Goal: Information Seeking & Learning: Learn about a topic

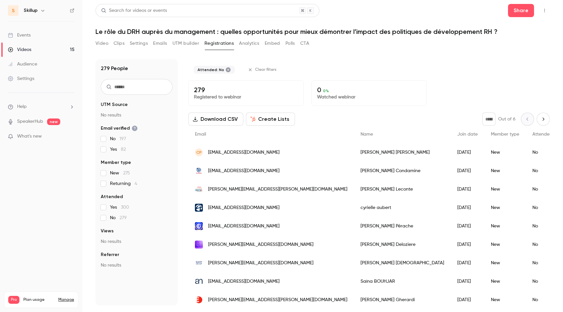
click at [196, 98] on p "Registered to webinar" at bounding box center [246, 97] width 104 height 7
click at [205, 94] on p "Registered to webinar" at bounding box center [246, 97] width 104 height 7
click at [201, 88] on p "279" at bounding box center [246, 90] width 104 height 8
click at [325, 97] on p "Watched webinar" at bounding box center [369, 97] width 104 height 7
click at [263, 116] on button "Create Lists" at bounding box center [270, 119] width 49 height 13
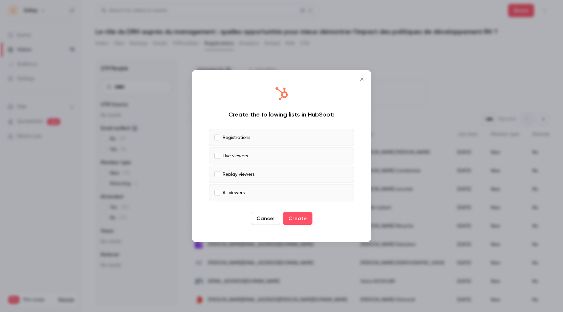
click at [359, 79] on icon "Close" at bounding box center [362, 79] width 8 height 5
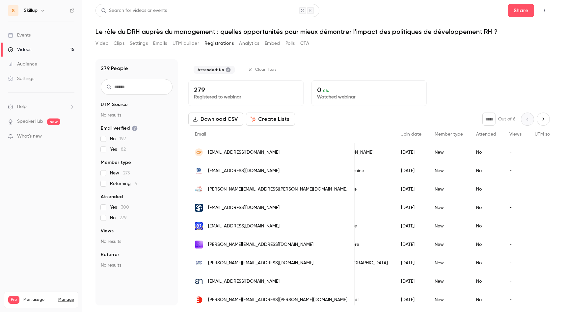
scroll to position [0, 89]
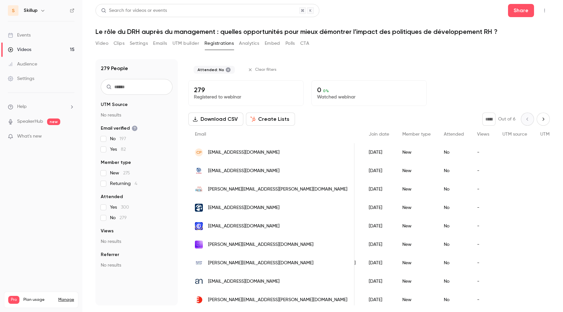
click at [176, 30] on h1 "Le rôle du DRH auprès du management : quelles opportunités pour mieux démontrer…" at bounding box center [322, 32] width 454 height 8
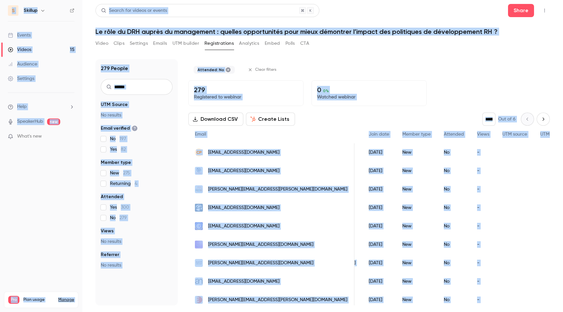
click at [176, 30] on h1 "Le rôle du DRH auprès du management : quelles opportunités pour mieux démontrer…" at bounding box center [322, 32] width 454 height 8
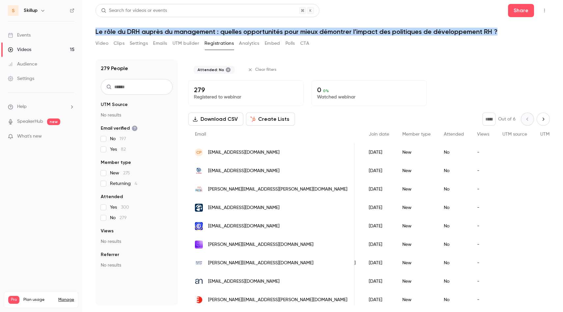
drag, startPoint x: 496, startPoint y: 32, endPoint x: 92, endPoint y: 31, distance: 403.4
click at [92, 31] on main "Search for videos or events Share Le rôle du DRH auprès du management : quelles…" at bounding box center [322, 156] width 480 height 312
copy h1 "Le rôle du DRH auprès du management : quelles opportunités pour mieux démontrer…"
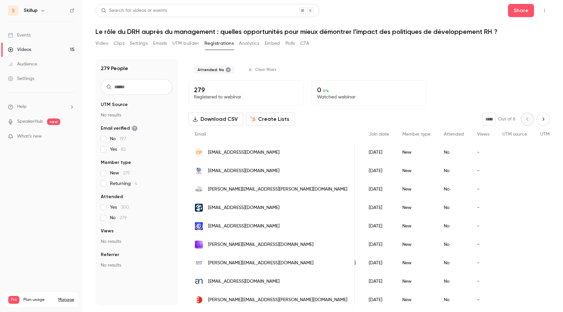
click at [331, 97] on p "Watched webinar" at bounding box center [369, 97] width 104 height 7
click at [226, 96] on p "Registered to webinar" at bounding box center [246, 97] width 104 height 7
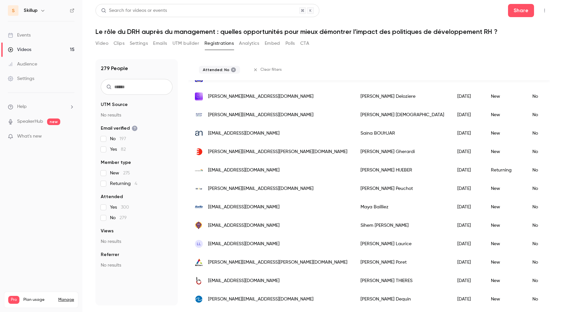
scroll to position [0, 0]
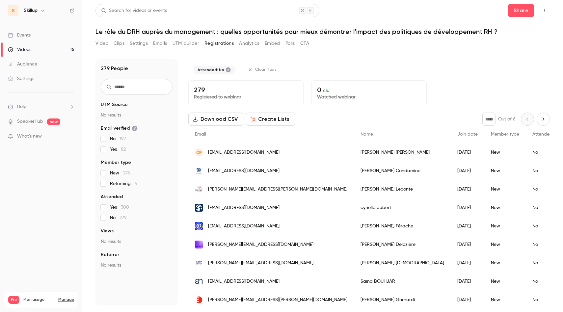
click at [267, 121] on button "Create Lists" at bounding box center [270, 119] width 49 height 13
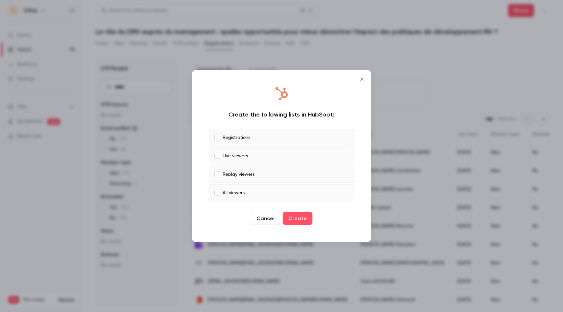
click at [364, 80] on icon "Close" at bounding box center [362, 79] width 8 height 5
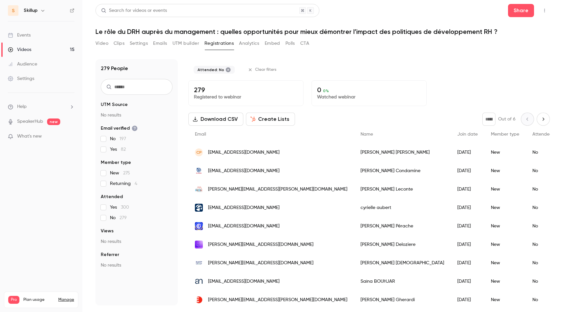
click at [213, 95] on p "Registered to webinar" at bounding box center [246, 97] width 104 height 7
click at [213, 97] on p "Registered to webinar" at bounding box center [246, 97] width 104 height 7
click at [430, 72] on div "Attended: No Clear filters" at bounding box center [368, 69] width 361 height 21
click at [278, 117] on button "Create Lists" at bounding box center [270, 119] width 49 height 13
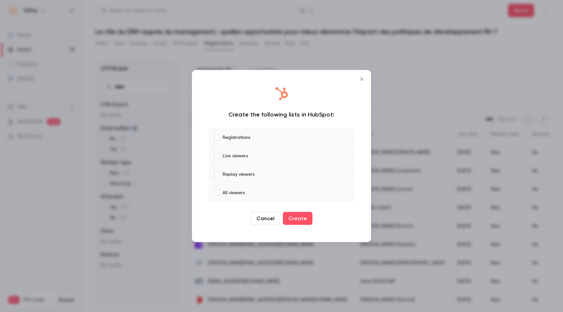
click at [362, 80] on icon "Close" at bounding box center [362, 79] width 8 height 5
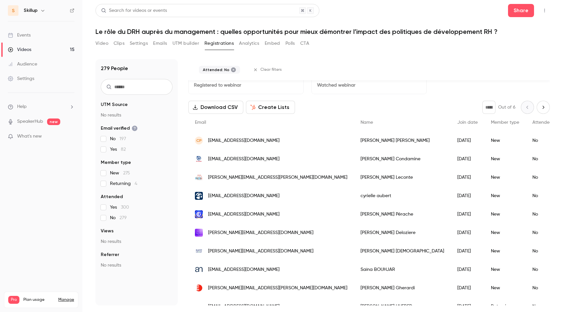
scroll to position [23, 0]
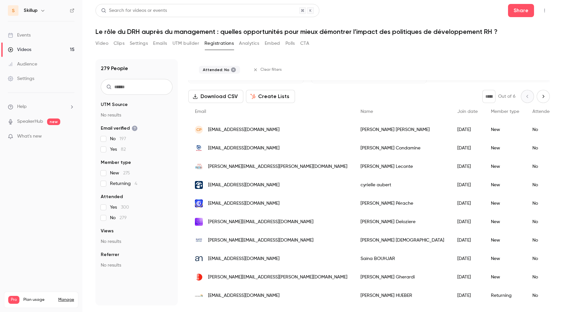
click at [219, 128] on span "[EMAIL_ADDRESS][DOMAIN_NAME]" at bounding box center [243, 129] width 71 height 7
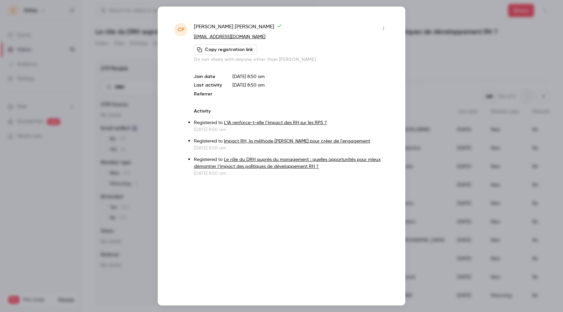
click at [456, 100] on div at bounding box center [281, 156] width 563 height 312
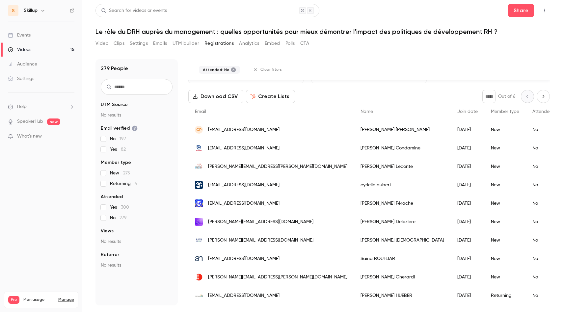
click at [222, 150] on span "[EMAIL_ADDRESS][DOMAIN_NAME]" at bounding box center [243, 148] width 71 height 7
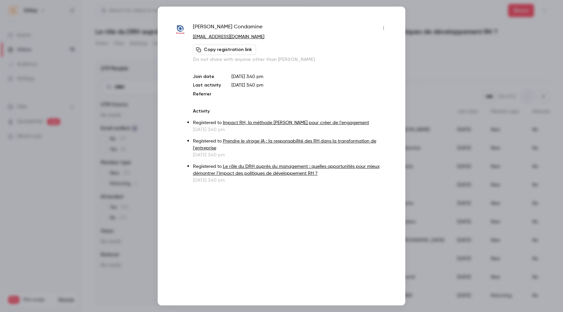
drag, startPoint x: 275, startPoint y: 38, endPoint x: 193, endPoint y: 37, distance: 82.6
click at [193, 37] on p "[EMAIL_ADDRESS][DOMAIN_NAME]" at bounding box center [291, 37] width 196 height 7
copy link "[EMAIL_ADDRESS][DOMAIN_NAME]"
click at [453, 76] on div at bounding box center [281, 156] width 563 height 312
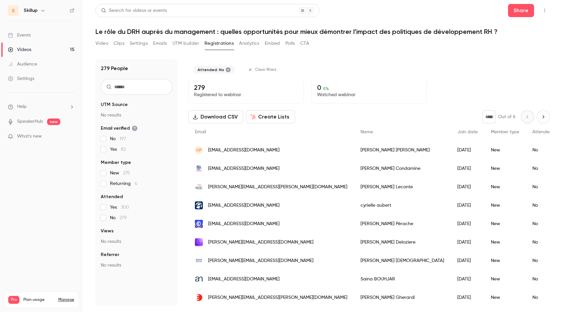
scroll to position [0, 0]
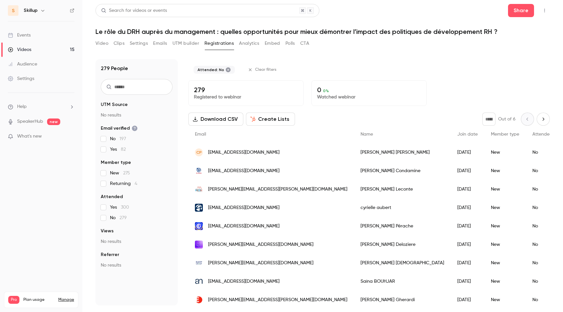
click at [542, 9] on icon "Top Bar Actions" at bounding box center [544, 10] width 5 height 5
click at [372, 40] on div at bounding box center [281, 156] width 563 height 312
drag, startPoint x: 208, startPoint y: 88, endPoint x: 193, endPoint y: 88, distance: 14.8
click at [193, 88] on div "279 Registered to webinar" at bounding box center [245, 93] width 115 height 26
copy p "279"
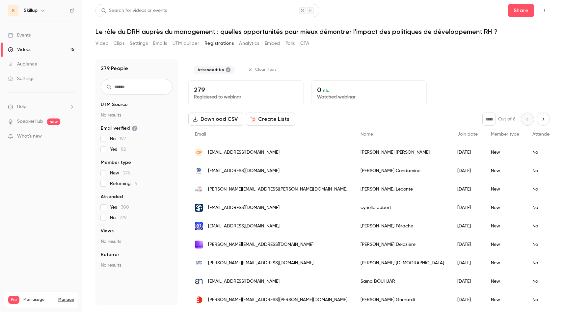
click at [438, 76] on div "Attended: No Clear filters" at bounding box center [368, 69] width 361 height 21
click at [468, 39] on div "Video Clips Settings Emails UTM builder Registrations Analytics Embed Polls CTA" at bounding box center [322, 44] width 454 height 13
click at [271, 121] on button "Create Lists" at bounding box center [270, 119] width 49 height 13
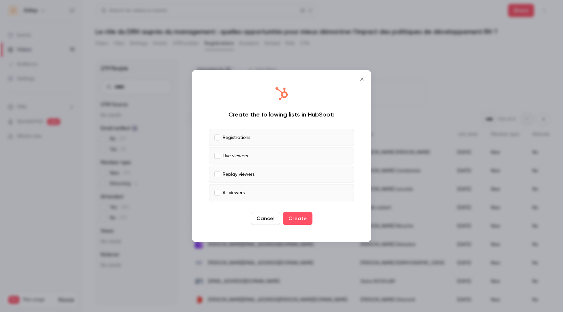
click at [362, 78] on icon "Close" at bounding box center [362, 79] width 8 height 5
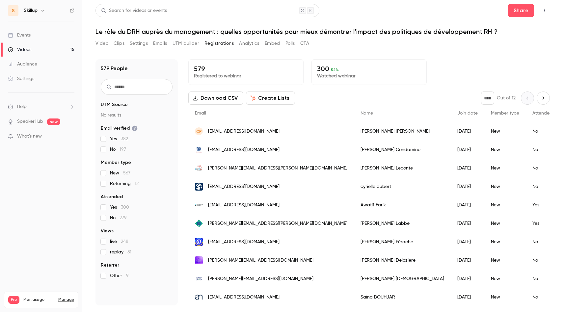
click at [62, 49] on link "Videos 15" at bounding box center [41, 49] width 82 height 14
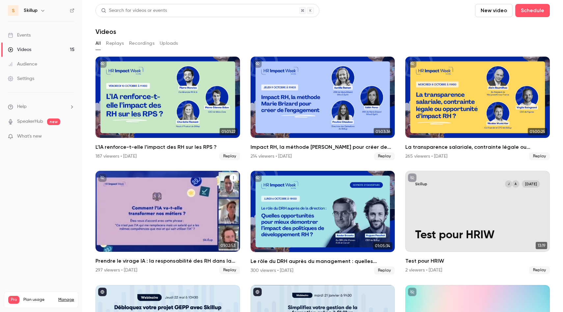
click at [119, 260] on h2 "Prendre le virage IA : la responsabilité des RH dans la transformation de l'ent…" at bounding box center [167, 261] width 144 height 8
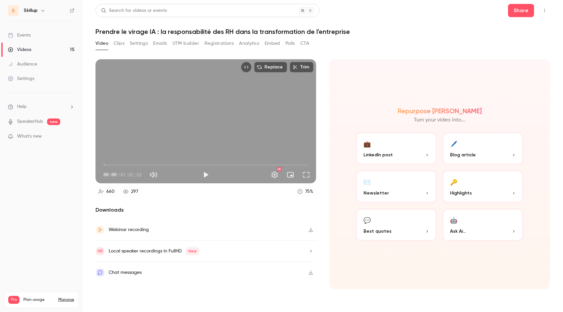
click at [164, 42] on button "Emails" at bounding box center [160, 43] width 14 height 11
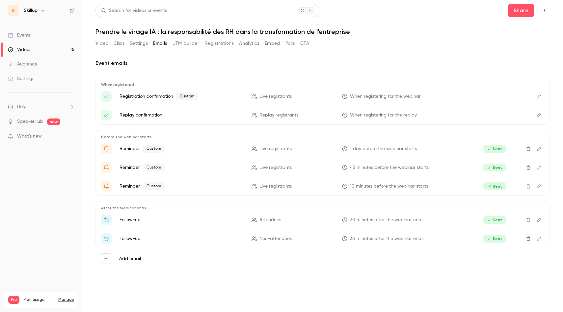
click at [216, 43] on button "Registrations" at bounding box center [218, 43] width 29 height 11
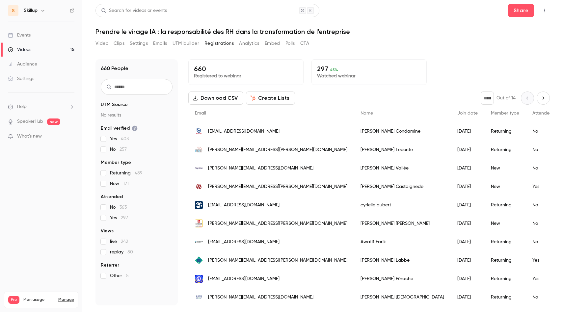
click at [268, 97] on button "Create Lists" at bounding box center [270, 97] width 49 height 13
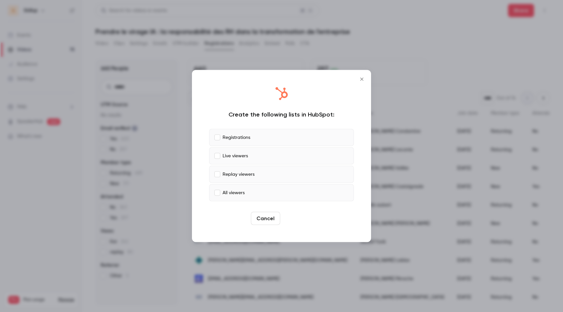
click at [297, 216] on button "Create" at bounding box center [298, 218] width 30 height 13
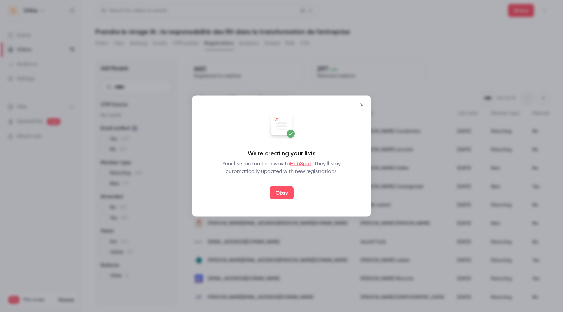
click at [286, 191] on button "Okay" at bounding box center [282, 192] width 24 height 13
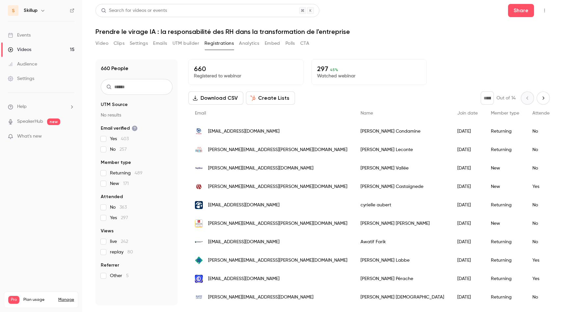
click at [404, 21] on header "Search for videos or events Share Prendre le virage IA : la responsabilité des …" at bounding box center [322, 20] width 454 height 32
click at [47, 50] on link "Videos 15" at bounding box center [41, 49] width 82 height 14
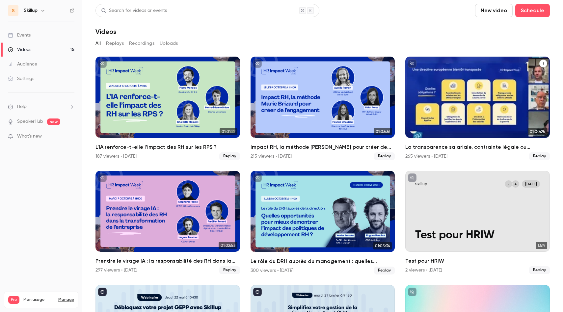
click at [465, 146] on h2 "La transparence salariale, contrainte légale ou opportunité d’impact RH ?" at bounding box center [477, 147] width 144 height 8
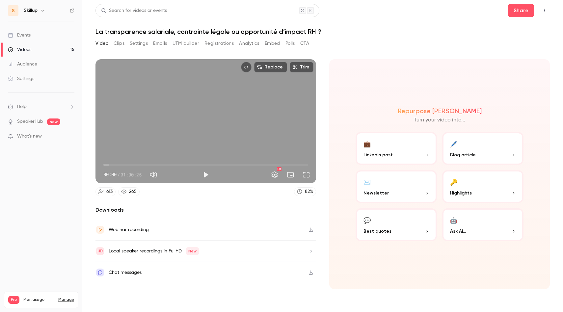
click at [219, 46] on button "Registrations" at bounding box center [218, 43] width 29 height 11
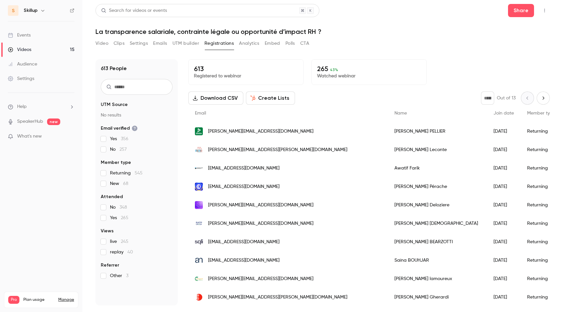
click at [270, 96] on button "Create Lists" at bounding box center [270, 97] width 49 height 13
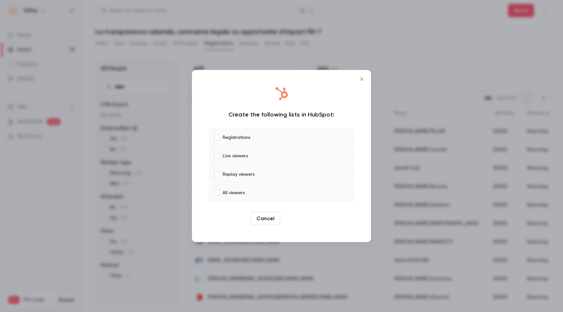
click at [290, 218] on button "Create" at bounding box center [298, 218] width 30 height 13
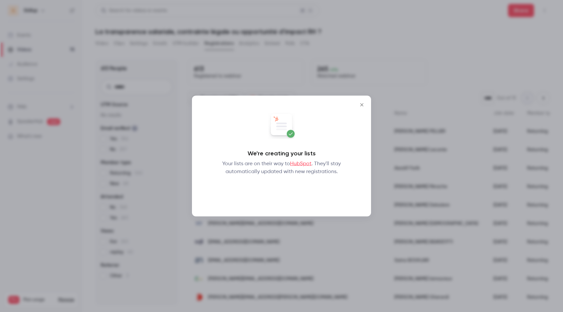
click at [280, 196] on button "Okay" at bounding box center [282, 192] width 24 height 13
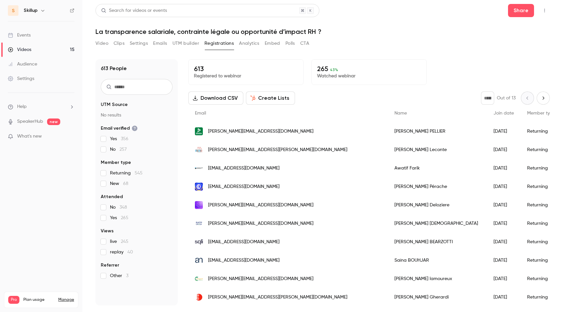
click at [398, 19] on header "Search for videos or events Share La transparence salariale, contrainte légale …" at bounding box center [322, 20] width 454 height 32
click at [33, 50] on link "Videos 15" at bounding box center [41, 49] width 82 height 14
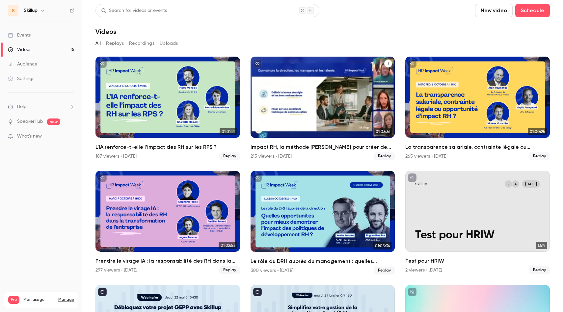
click at [302, 147] on h2 "Impact RH, la méthode [PERSON_NAME] pour créer de l’engagement" at bounding box center [322, 147] width 144 height 8
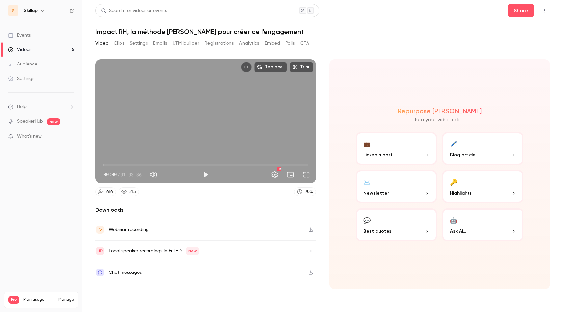
click at [210, 45] on button "Registrations" at bounding box center [218, 43] width 29 height 11
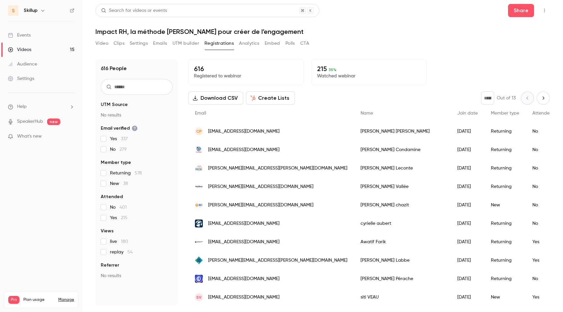
click at [264, 96] on button "Create Lists" at bounding box center [270, 97] width 49 height 13
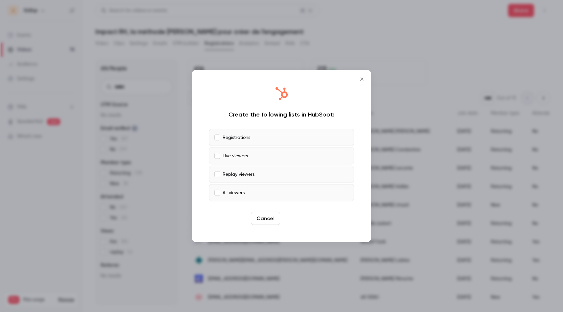
click at [294, 218] on button "Create" at bounding box center [298, 218] width 30 height 13
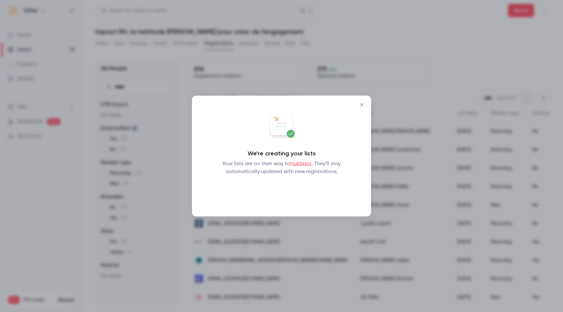
click at [284, 198] on button "Okay" at bounding box center [282, 192] width 24 height 13
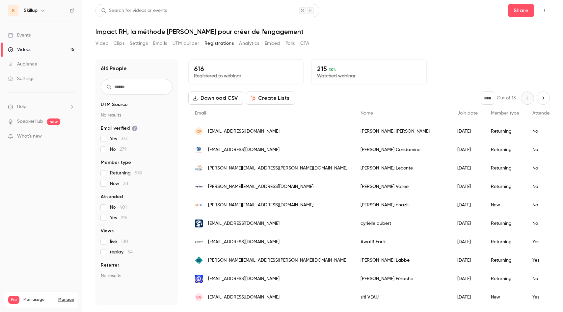
click at [38, 49] on link "Videos 15" at bounding box center [41, 49] width 82 height 14
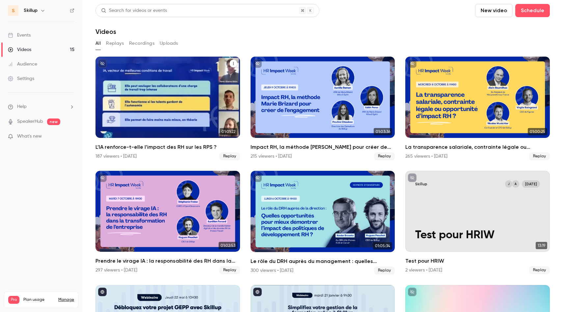
click at [141, 147] on h2 "L’IA renforce-t-elle l’impact des RH sur les RPS ?" at bounding box center [167, 147] width 144 height 8
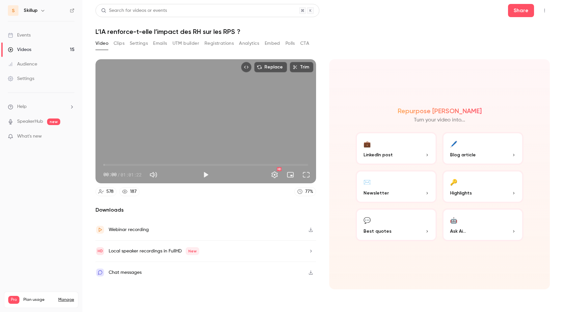
click at [213, 42] on button "Registrations" at bounding box center [218, 43] width 29 height 11
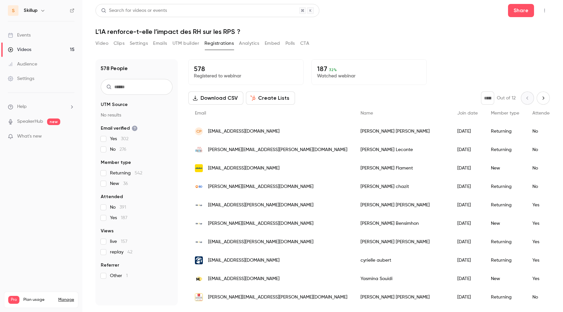
click at [282, 113] on div "Email" at bounding box center [271, 113] width 166 height 17
click at [275, 97] on button "Create Lists" at bounding box center [270, 97] width 49 height 13
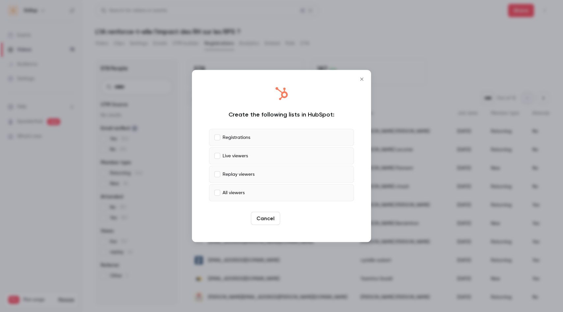
click at [297, 218] on button "Create" at bounding box center [298, 218] width 30 height 13
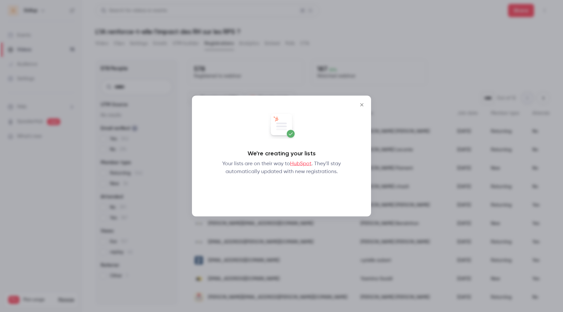
click at [279, 188] on button "Okay" at bounding box center [282, 192] width 24 height 13
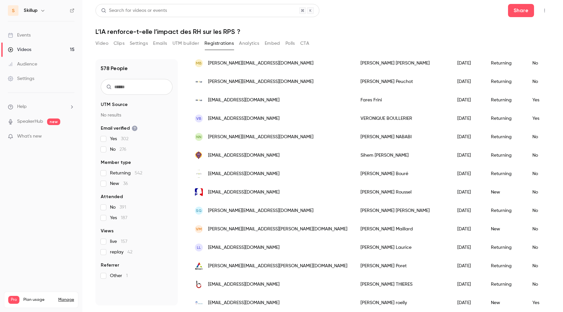
scroll to position [658, 0]
click at [33, 48] on link "Videos 15" at bounding box center [41, 49] width 82 height 14
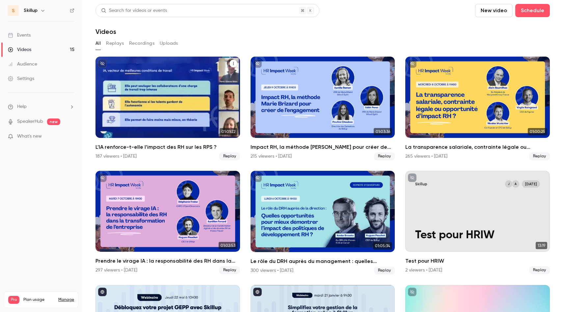
click at [119, 146] on h2 "L’IA renforce-t-elle l’impact des RH sur les RPS ?" at bounding box center [167, 147] width 144 height 8
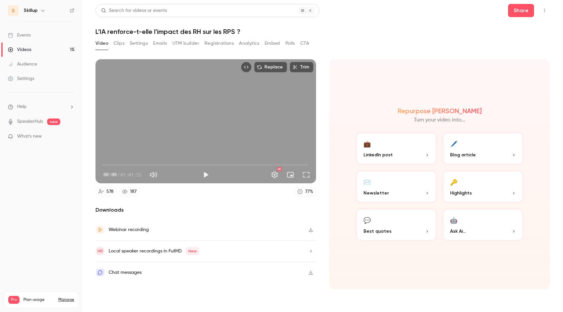
click at [211, 39] on button "Registrations" at bounding box center [218, 43] width 29 height 11
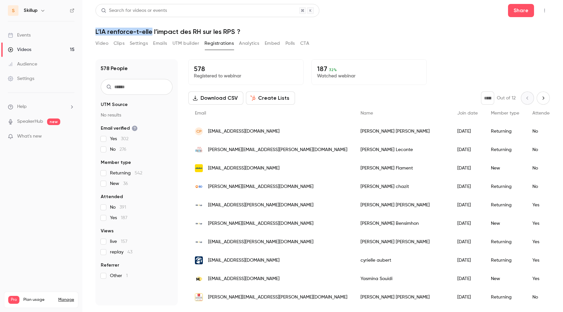
drag, startPoint x: 96, startPoint y: 32, endPoint x: 152, endPoint y: 32, distance: 55.6
click at [152, 32] on h1 "L’IA renforce-t-elle l’impact des RH sur les RPS ?" at bounding box center [322, 32] width 454 height 8
copy h1 "L’IA renforce-t-elle"
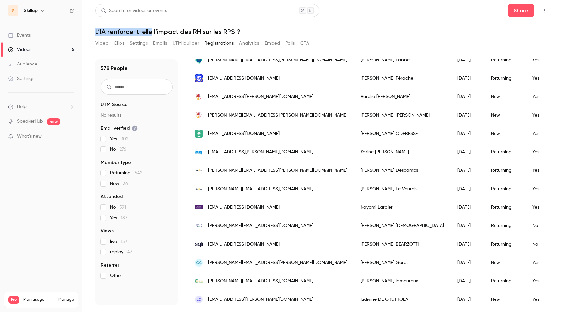
scroll to position [308, 0]
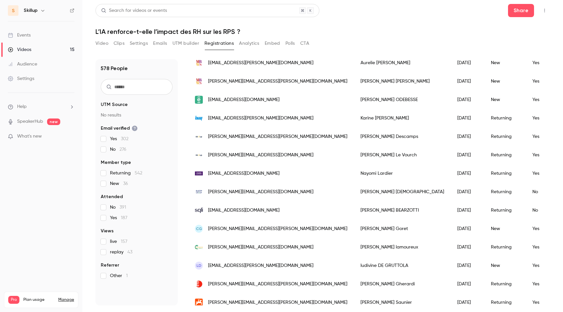
click at [393, 17] on header "Search for videos or events Share L’IA renforce-t-elle l’impact des RH sur les …" at bounding box center [322, 20] width 454 height 32
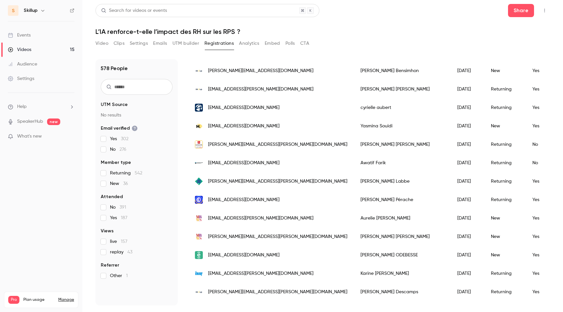
scroll to position [108, 0]
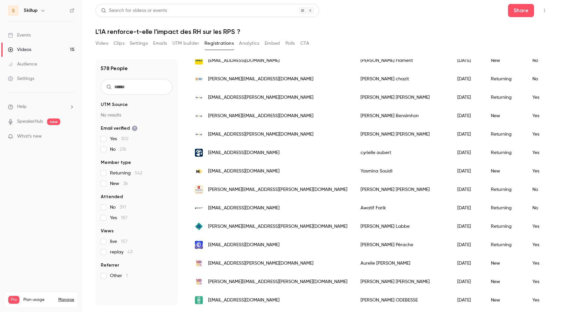
click at [38, 49] on link "Videos 15" at bounding box center [41, 49] width 82 height 14
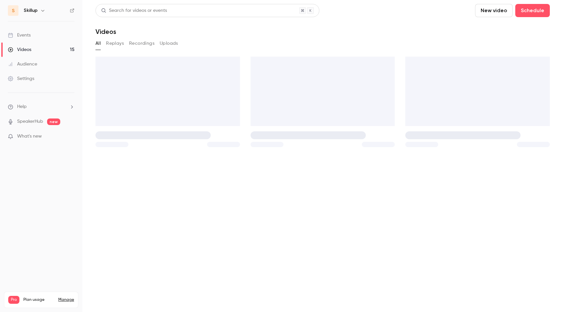
click at [36, 62] on div "Audience" at bounding box center [22, 64] width 29 height 7
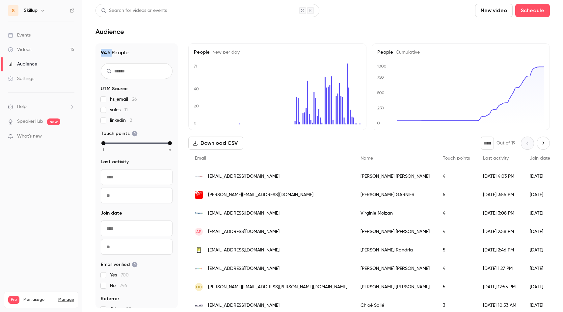
drag, startPoint x: 98, startPoint y: 53, endPoint x: 111, endPoint y: 53, distance: 13.2
click at [111, 53] on div "946 People UTM Source hs_email 26 sales 11 linkedin 2 Touch points 1 2 3 4 5 6 …" at bounding box center [136, 175] width 82 height 265
click at [111, 53] on h1 "946 People" at bounding box center [137, 53] width 72 height 8
click at [543, 143] on icon "Next page" at bounding box center [542, 143] width 7 height 5
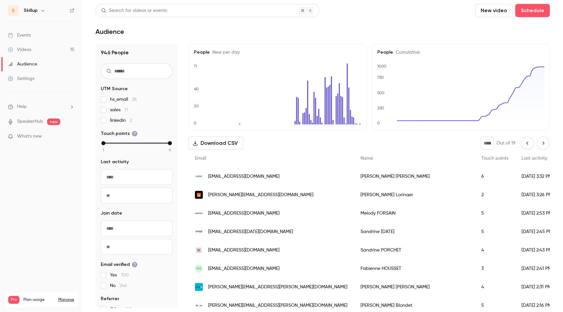
click at [544, 145] on icon "Next page" at bounding box center [542, 143] width 7 height 5
type input "*"
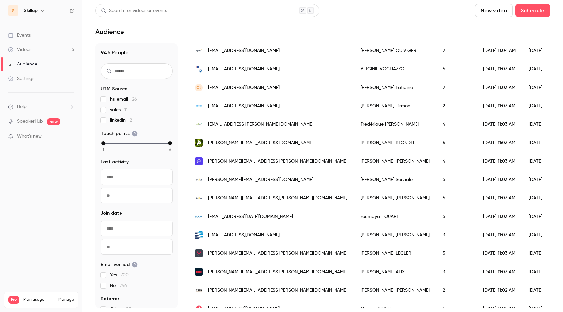
scroll to position [781, 0]
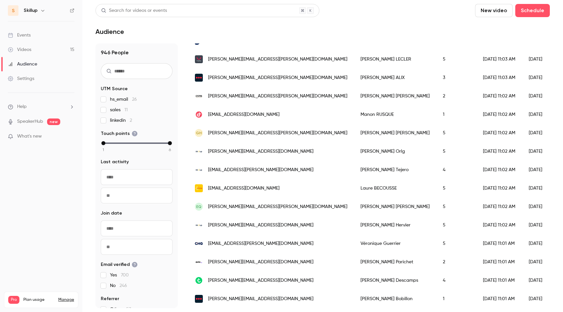
click at [424, 10] on div "Search for videos or events New video Schedule" at bounding box center [322, 10] width 454 height 13
click at [376, 12] on div "Search for videos or events New video Schedule" at bounding box center [322, 10] width 454 height 13
click at [374, 35] on div "Audience" at bounding box center [322, 32] width 454 height 8
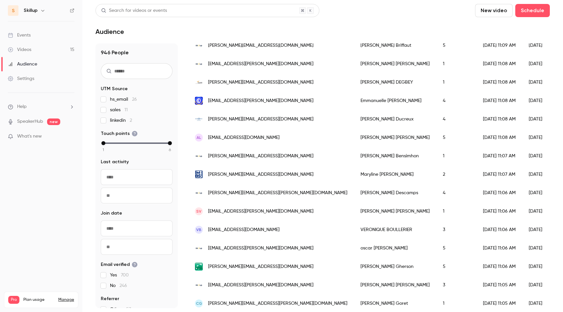
scroll to position [0, 0]
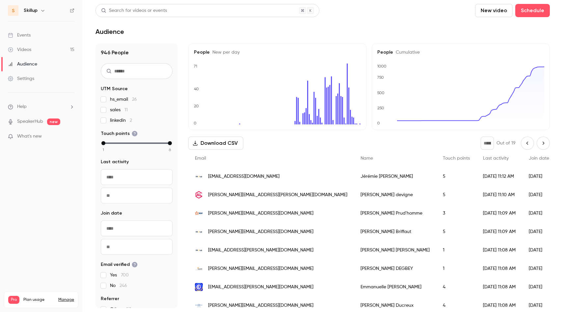
click at [302, 34] on div "Audience" at bounding box center [322, 32] width 454 height 8
click at [53, 138] on p "What's new" at bounding box center [36, 136] width 56 height 7
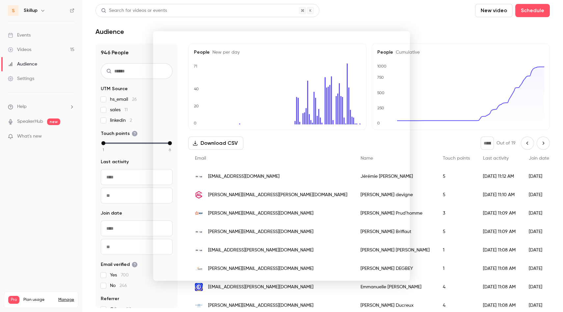
click at [359, 21] on div at bounding box center [281, 156] width 563 height 312
